Goal: Task Accomplishment & Management: Complete application form

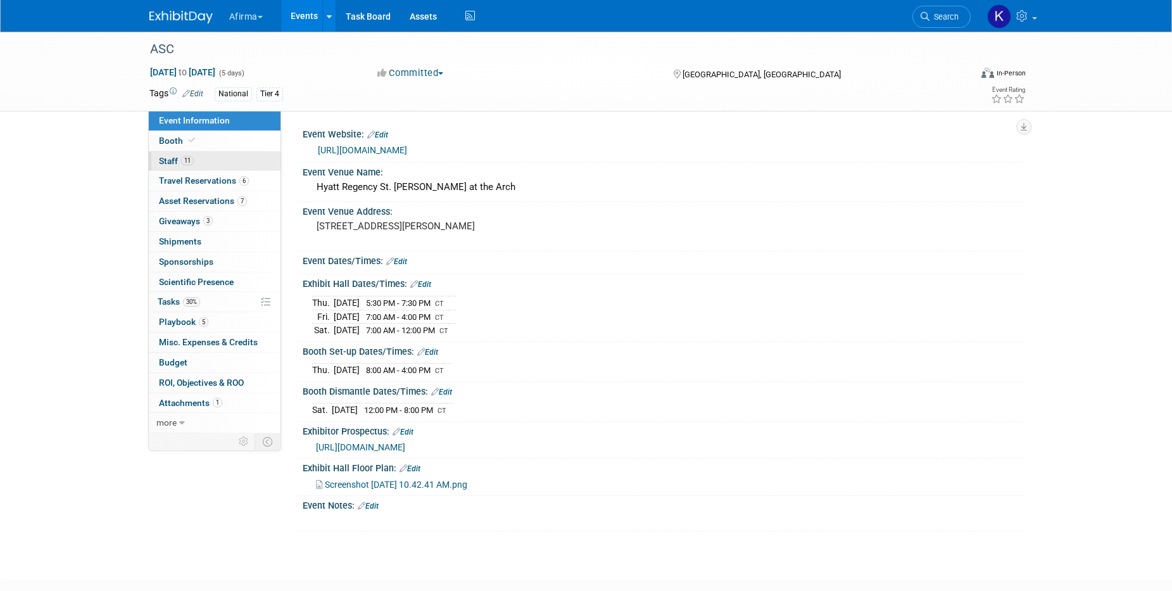
click at [202, 152] on link "11 Staff 11" at bounding box center [215, 161] width 132 height 20
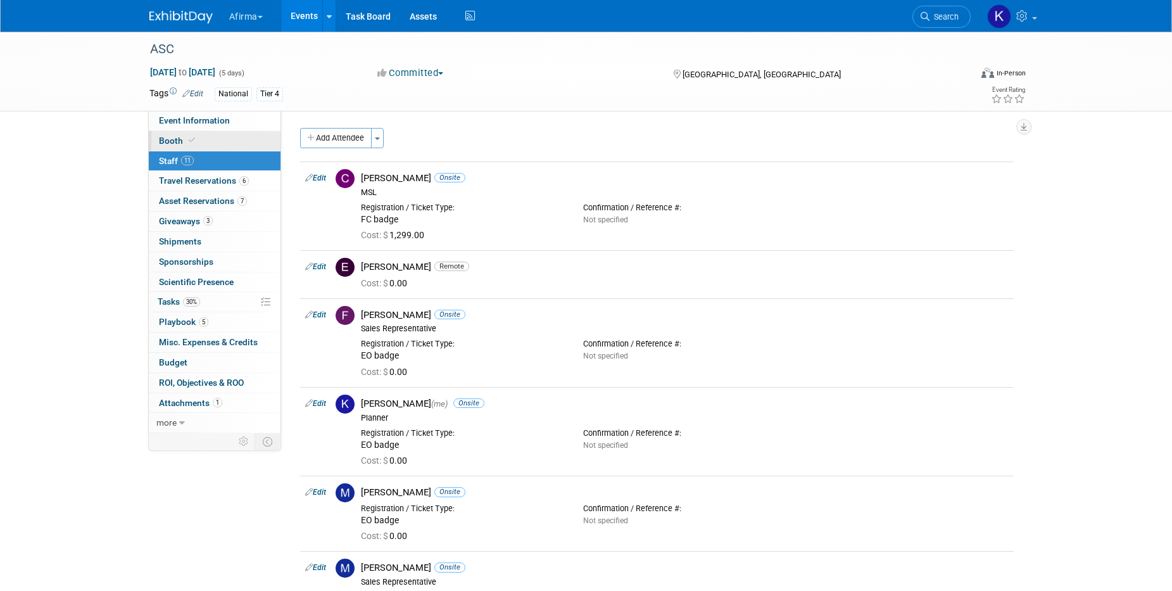
click at [201, 142] on link "Booth" at bounding box center [215, 141] width 132 height 20
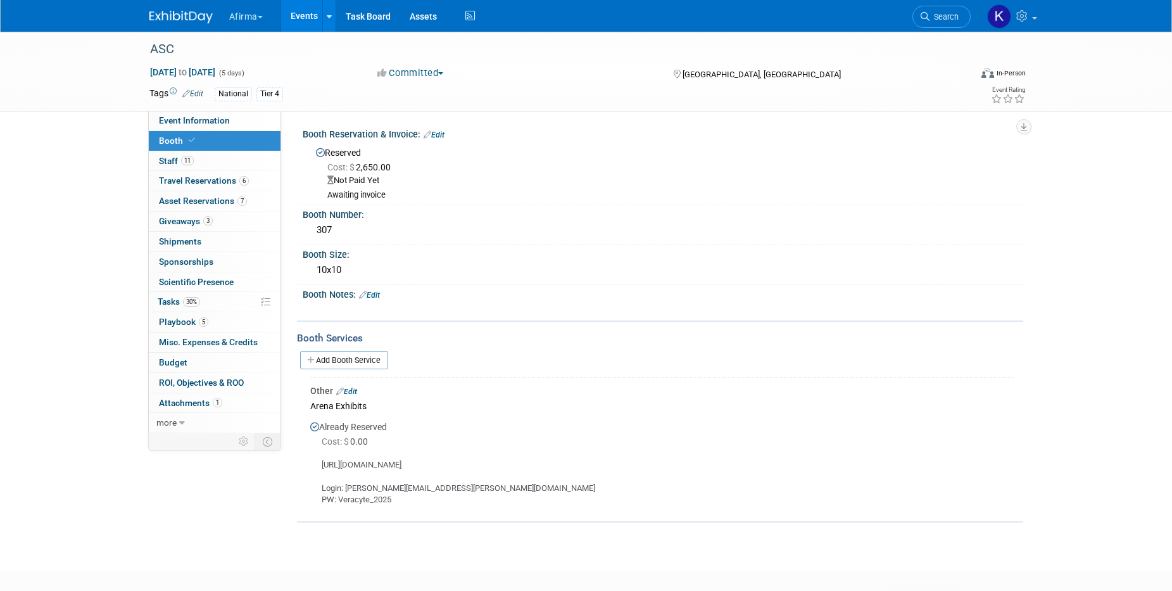
click at [244, 15] on button "Afirma" at bounding box center [253, 14] width 51 height 28
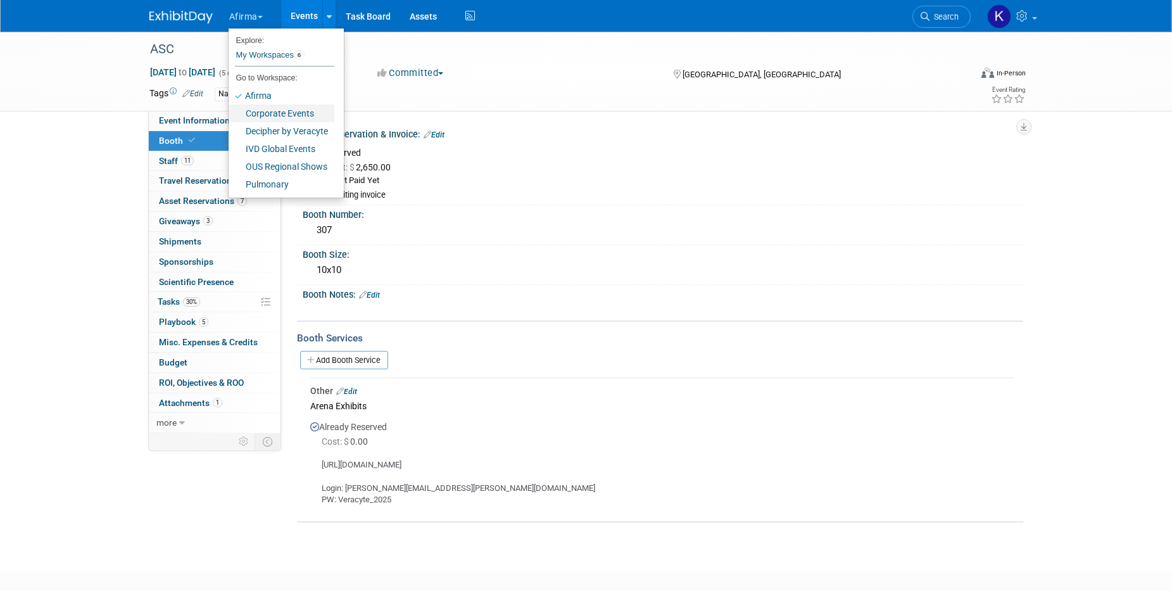
click at [267, 115] on link "Corporate Events" at bounding box center [282, 114] width 106 height 18
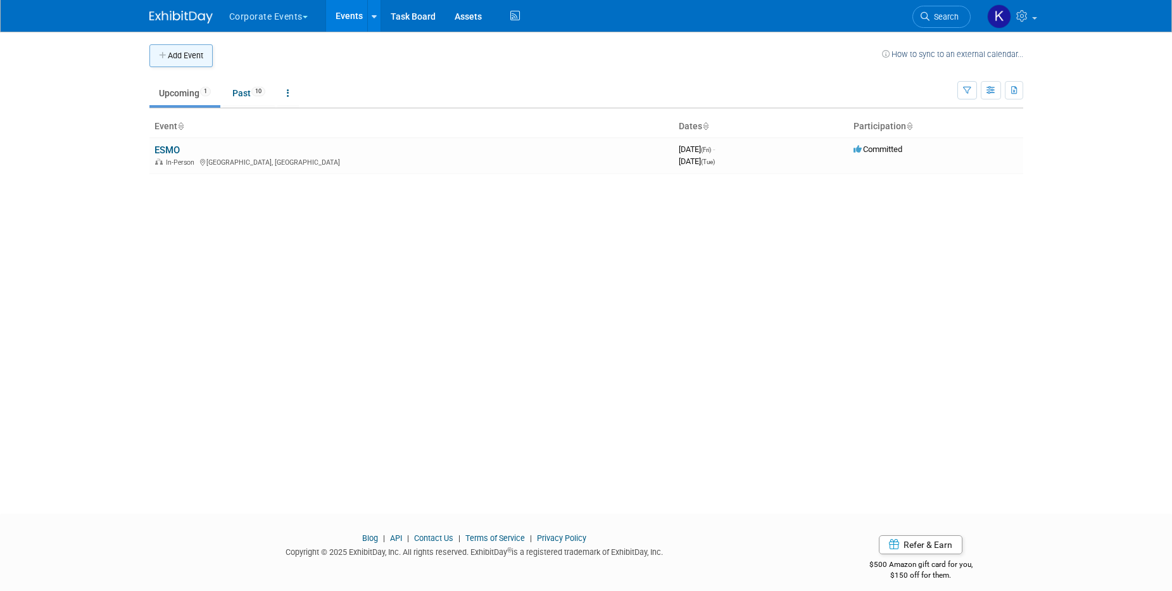
click at [165, 54] on icon "button" at bounding box center [163, 56] width 9 height 8
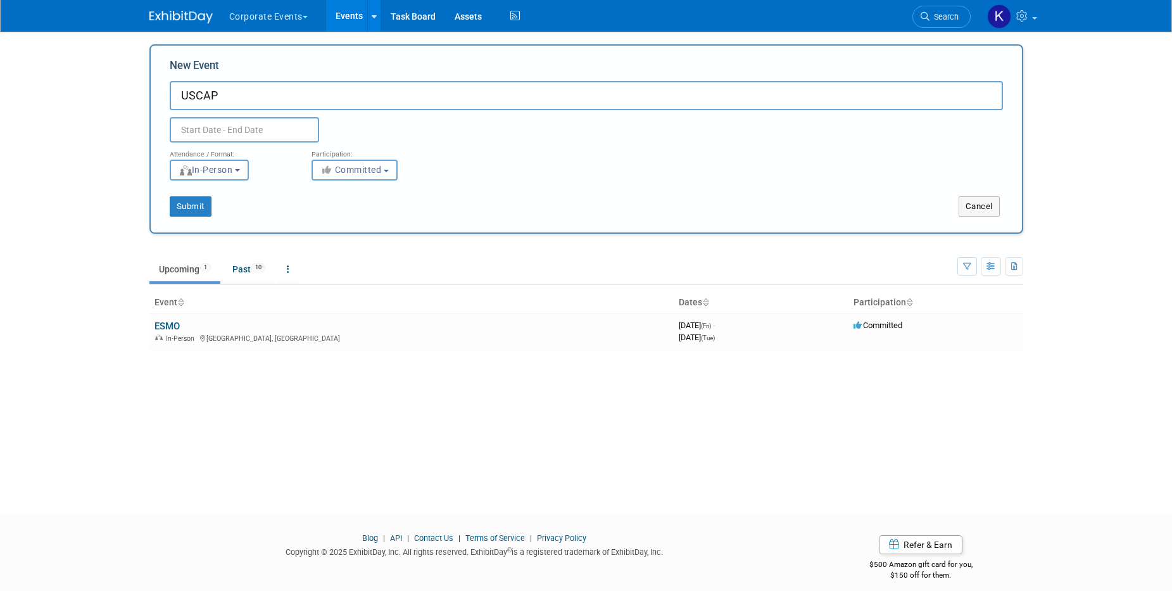
type input "USCAP"
click at [219, 125] on input "text" at bounding box center [244, 129] width 149 height 25
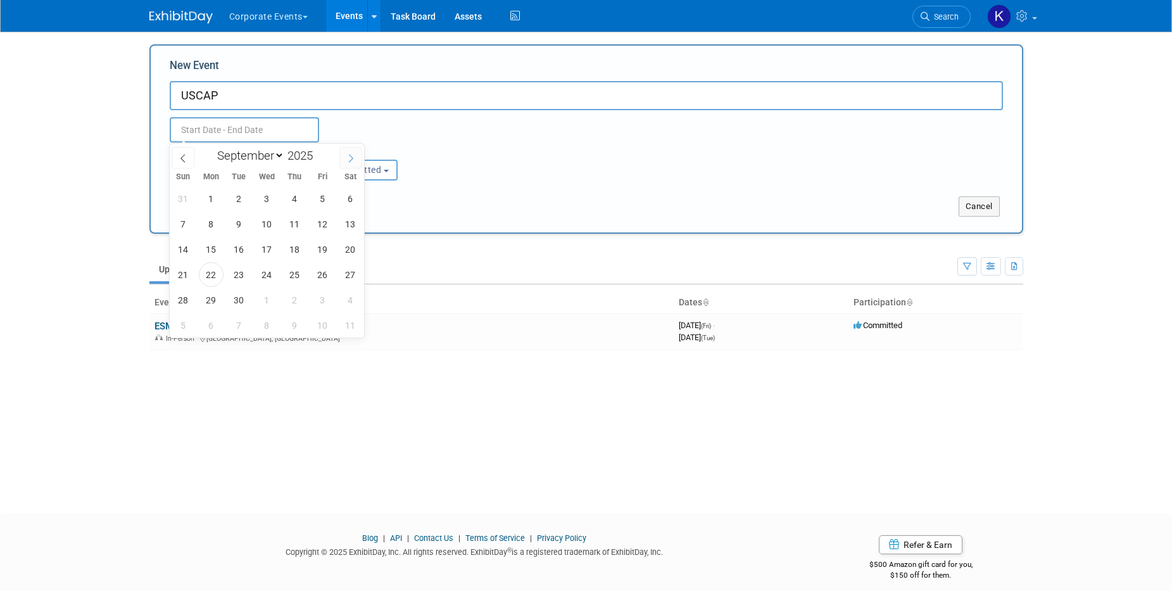
click at [356, 157] on span at bounding box center [351, 158] width 23 height 22
select select "11"
click at [356, 157] on span at bounding box center [351, 158] width 23 height 22
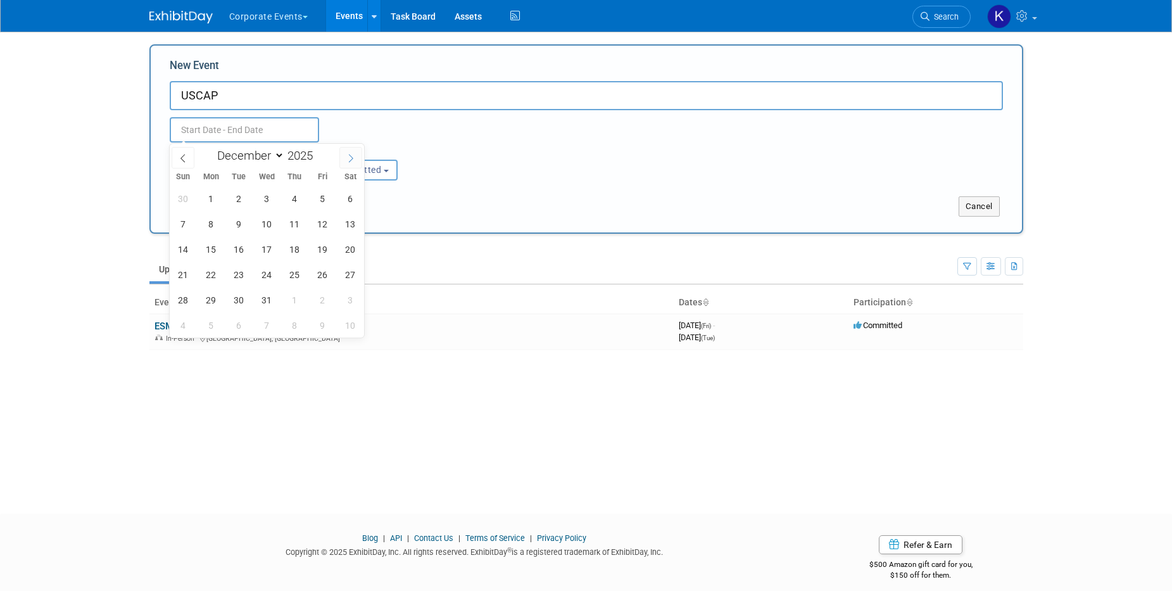
type input "2026"
click at [356, 157] on span at bounding box center [351, 158] width 23 height 22
select select "2"
click at [339, 246] on span "21" at bounding box center [350, 249] width 25 height 25
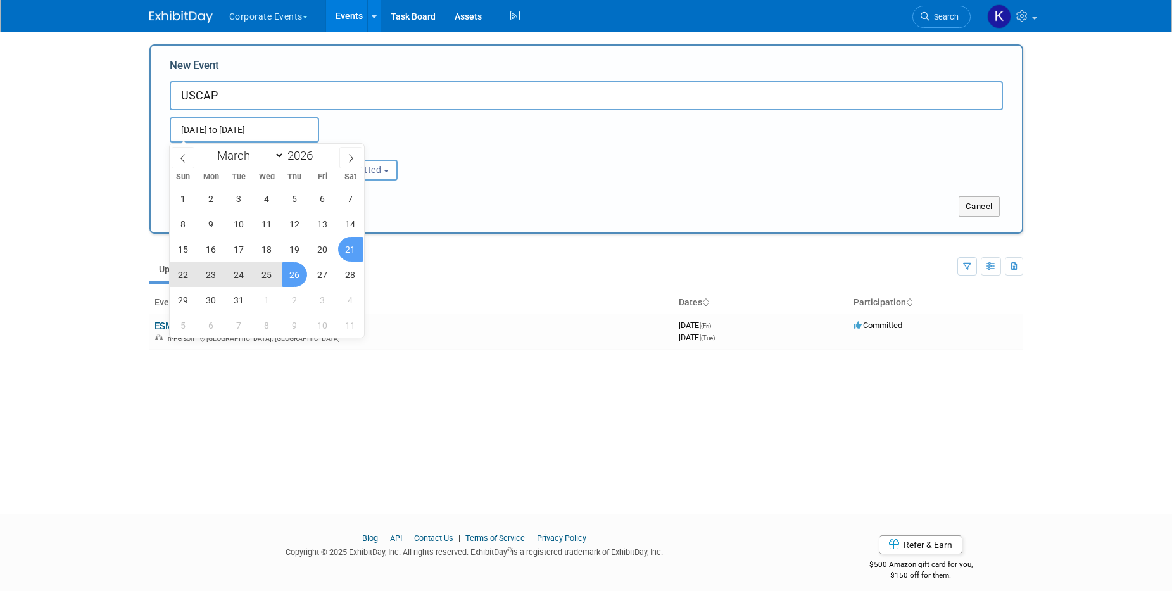
click at [292, 272] on span "26" at bounding box center [295, 274] width 25 height 25
type input "[DATE] to [DATE]"
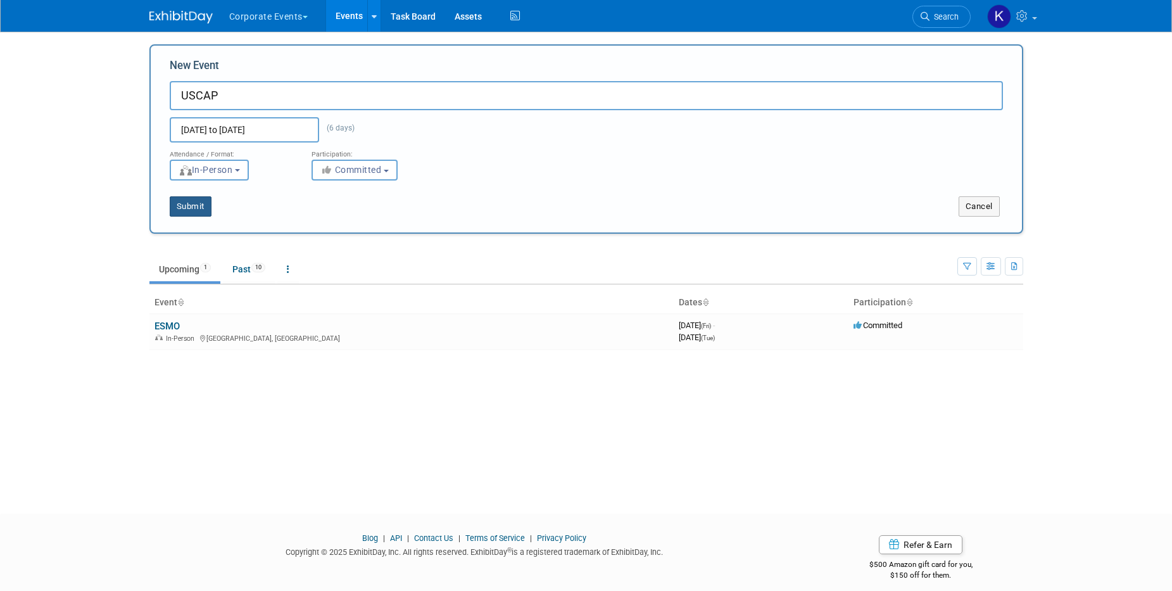
click at [206, 212] on button "Submit" at bounding box center [191, 206] width 42 height 20
